Goal: Navigation & Orientation: Find specific page/section

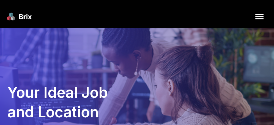
click at [263, 13] on img at bounding box center [259, 16] width 15 height 15
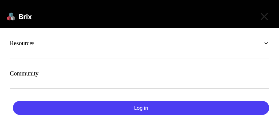
click at [241, 15] on nav at bounding box center [139, 14] width 279 height 28
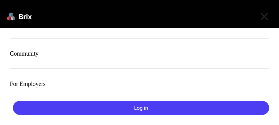
scroll to position [28, 0]
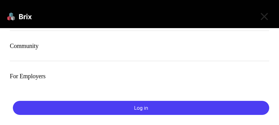
click at [203, 120] on section "Log in" at bounding box center [139, 108] width 259 height 34
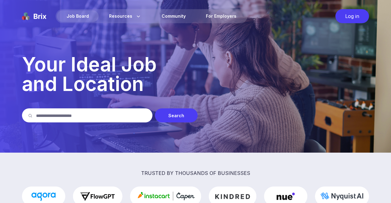
click at [111, 120] on input "text" at bounding box center [91, 116] width 110 height 14
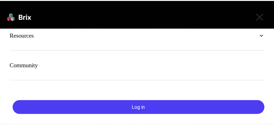
scroll to position [0, 0]
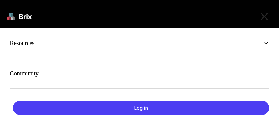
click at [268, 13] on img at bounding box center [264, 16] width 15 height 15
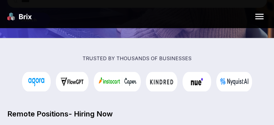
scroll to position [92, 0]
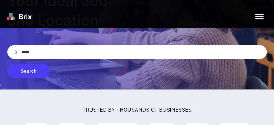
click at [37, 68] on div "Search" at bounding box center [28, 71] width 43 height 14
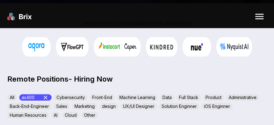
scroll to position [207, 0]
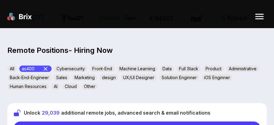
click at [49, 68] on icon at bounding box center [45, 68] width 7 height 7
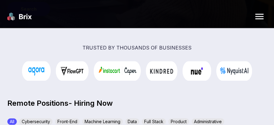
scroll to position [115, 0]
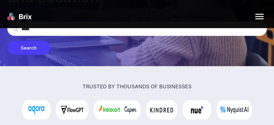
drag, startPoint x: 42, startPoint y: 32, endPoint x: -3, endPoint y: 31, distance: 44.3
type input "*********"
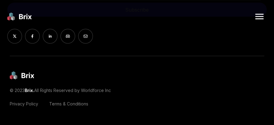
scroll to position [268, 0]
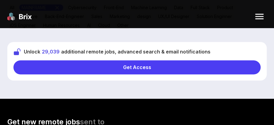
click at [128, 68] on div "Get Access" at bounding box center [136, 67] width 247 height 14
